Goal: Task Accomplishment & Management: Manage account settings

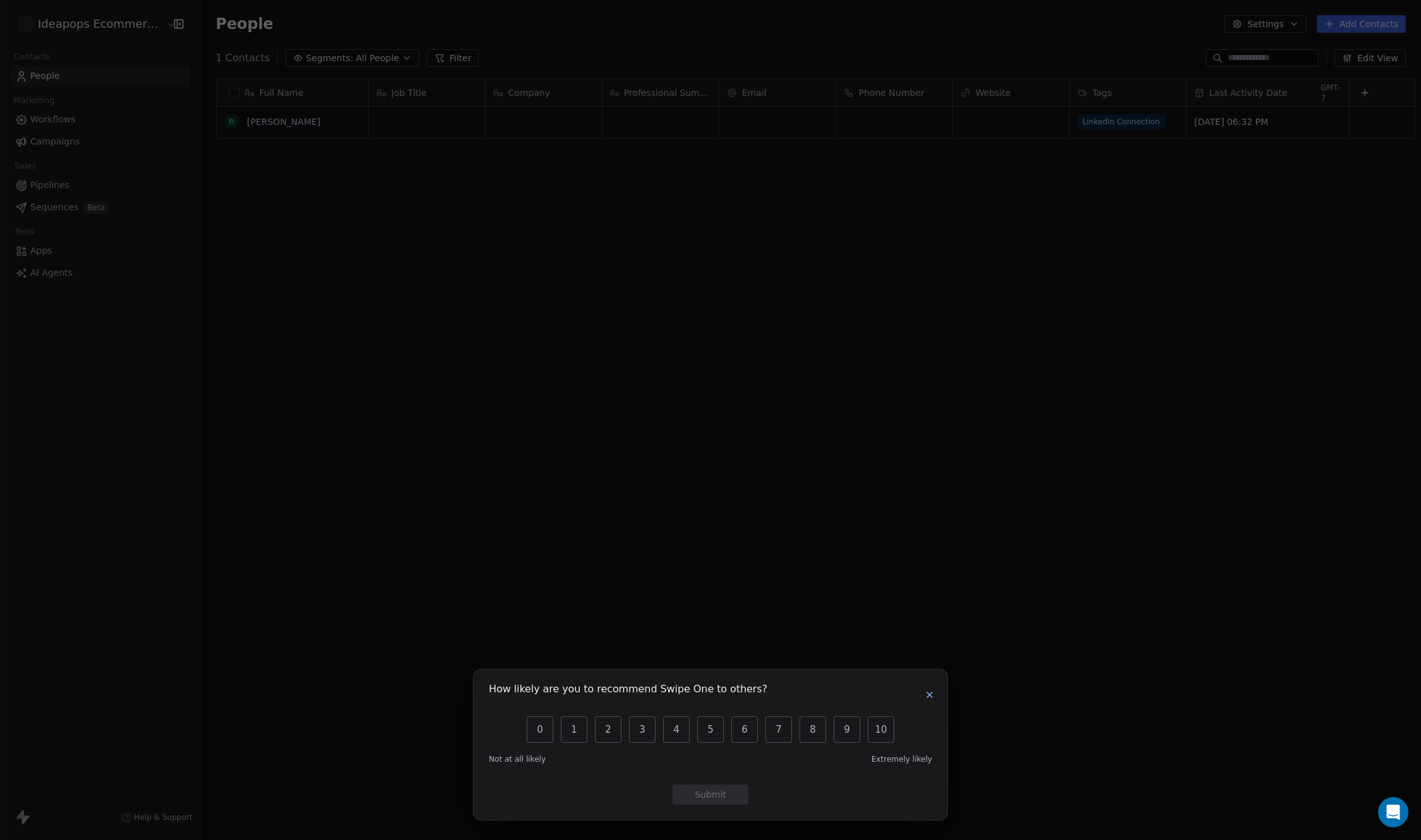
scroll to position [729, 1220]
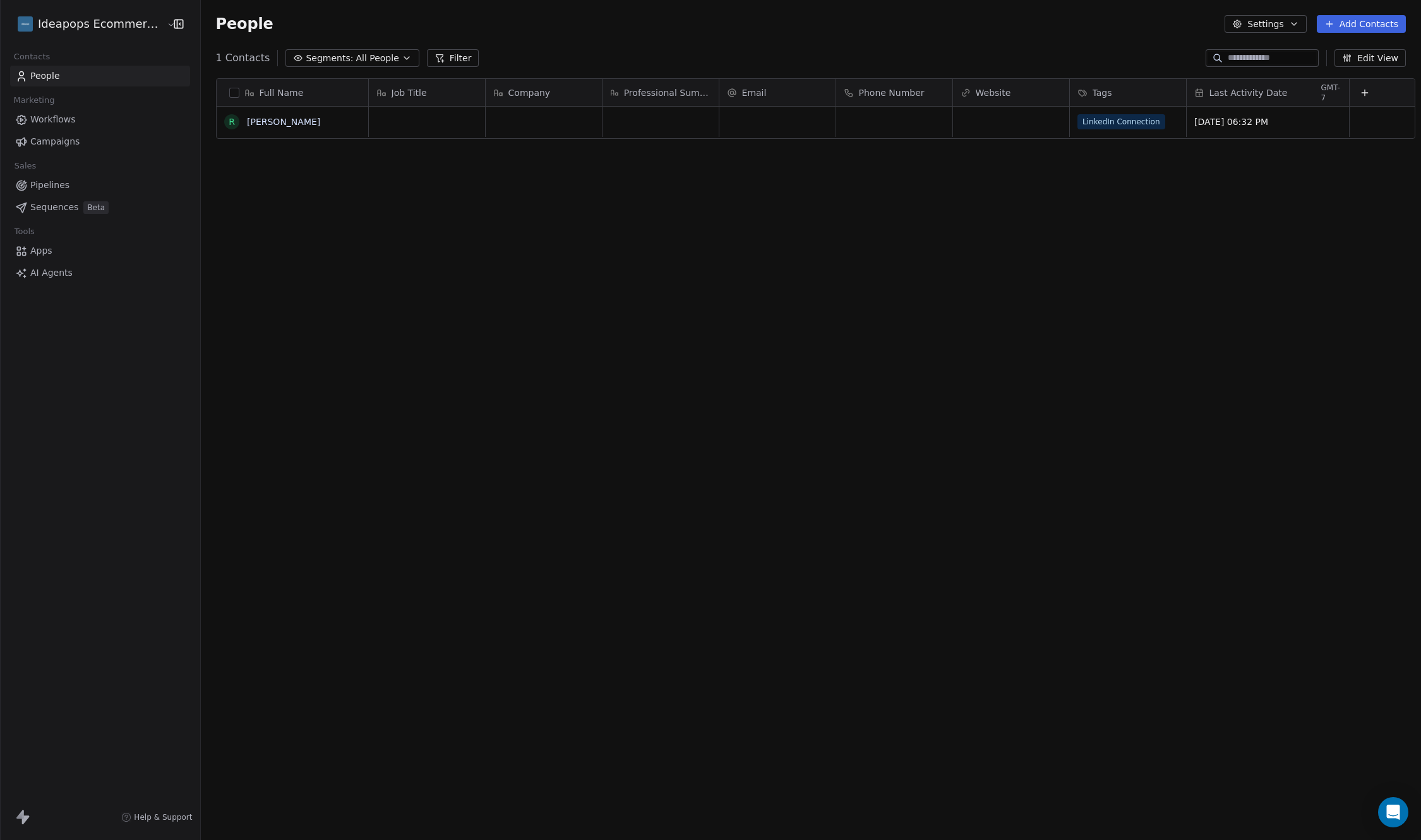
drag, startPoint x: 127, startPoint y: 245, endPoint x: 282, endPoint y: 258, distance: 155.5
click at [127, 247] on div "How likely are you to recommend Swipe One to others? 0 1 2 3 4 5 6 7 8 9 10 Not…" at bounding box center [710, 420] width 1421 height 840
click at [62, 144] on span "Campaigns" at bounding box center [55, 142] width 49 height 14
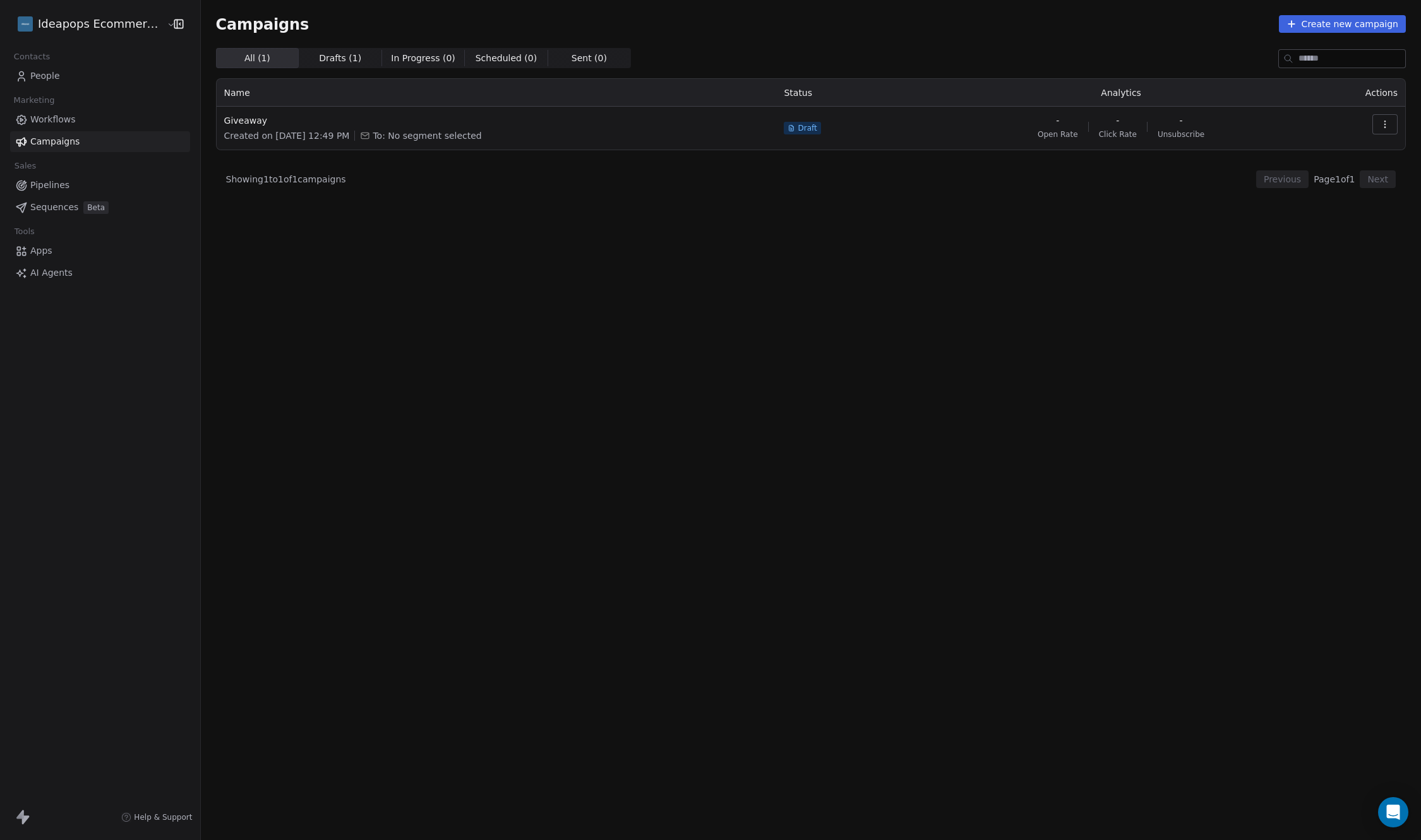
click at [50, 117] on span "Workflows" at bounding box center [53, 119] width 45 height 14
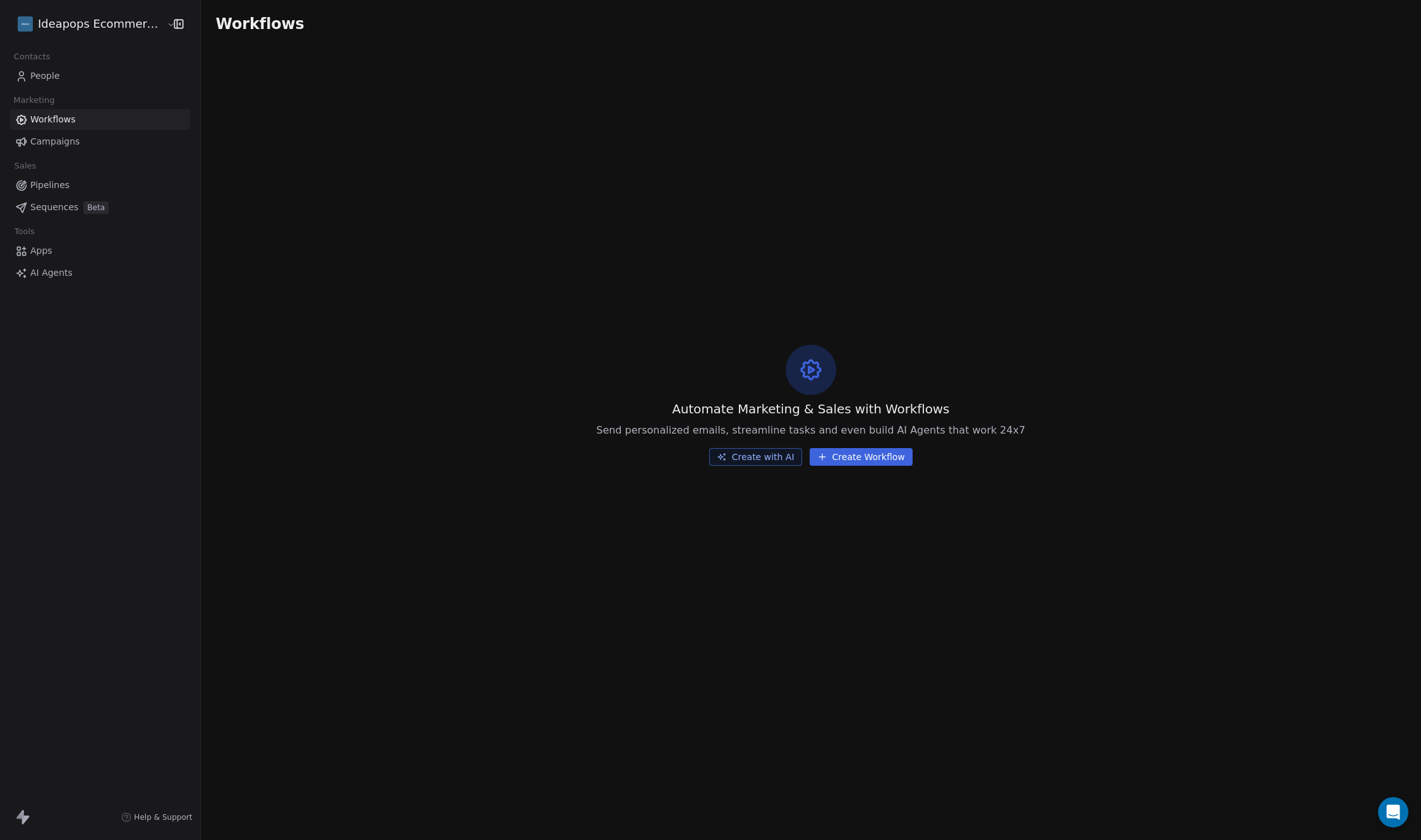
drag, startPoint x: 55, startPoint y: 130, endPoint x: 55, endPoint y: 137, distance: 7.0
click at [55, 135] on div "Workflows Campaigns" at bounding box center [100, 130] width 180 height 43
click at [55, 137] on span "Campaigns" at bounding box center [55, 142] width 49 height 14
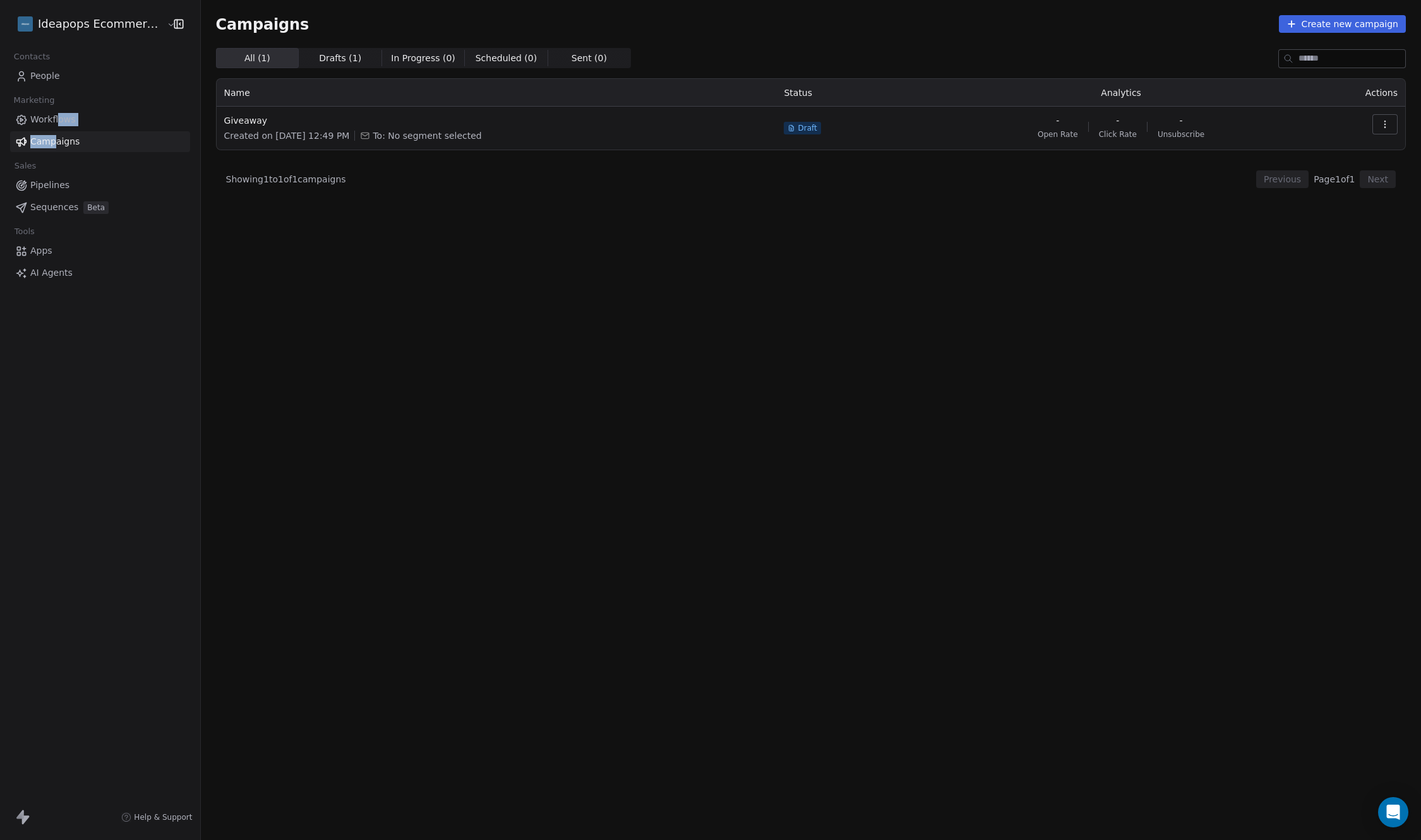
click at [1381, 117] on button "button" at bounding box center [1385, 124] width 25 height 20
click at [1310, 216] on span "Delete" at bounding box center [1300, 213] width 34 height 15
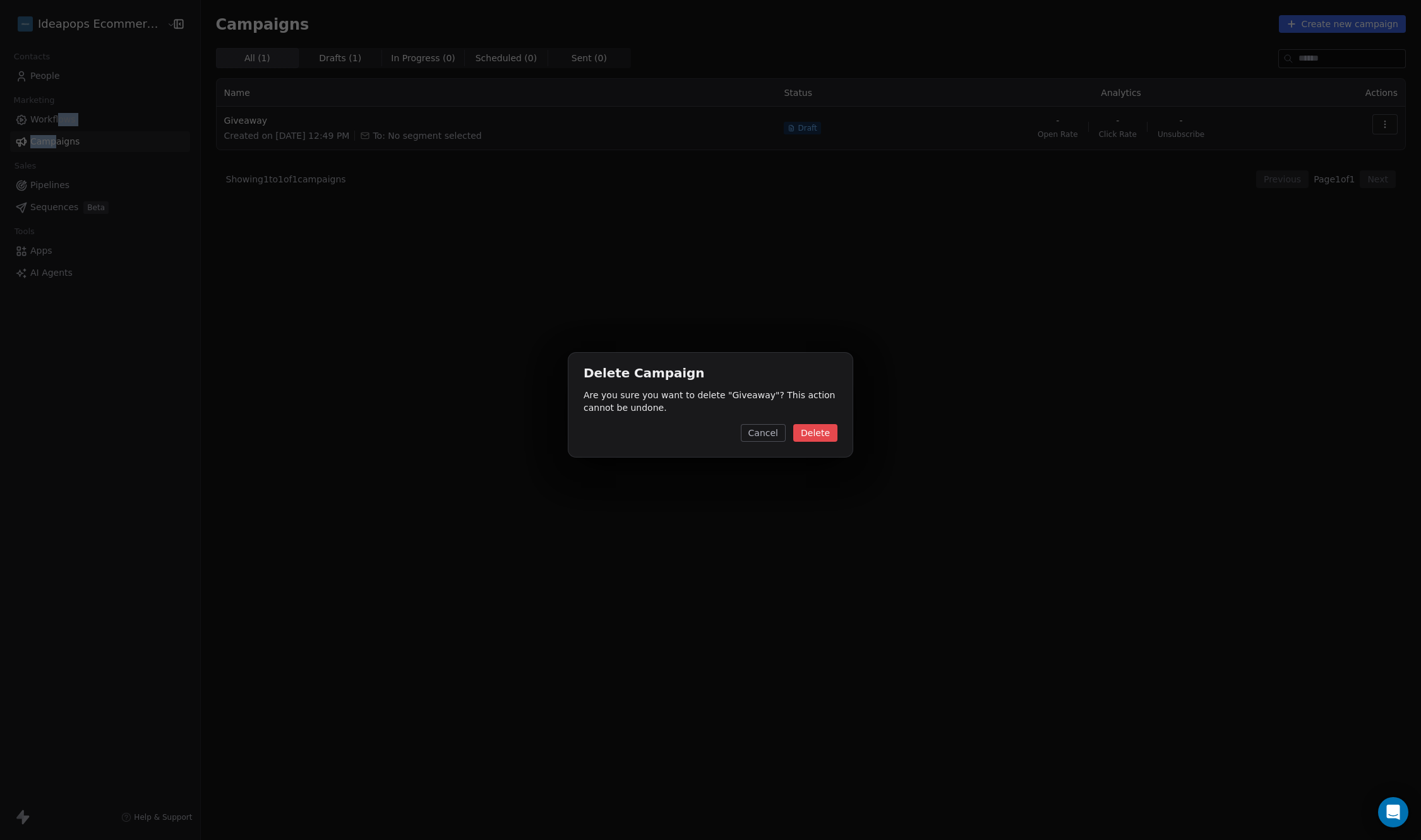
click at [814, 425] on button "Delete" at bounding box center [815, 432] width 45 height 17
